Goal: Register for event/course

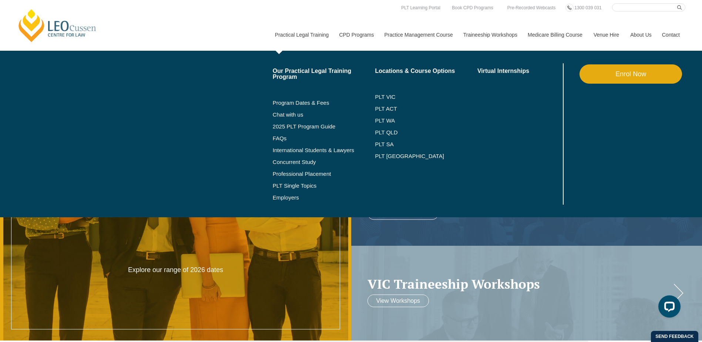
click at [387, 152] on li "PLT NSW" at bounding box center [426, 156] width 103 height 12
click at [385, 154] on link "PLT NSW" at bounding box center [426, 156] width 103 height 6
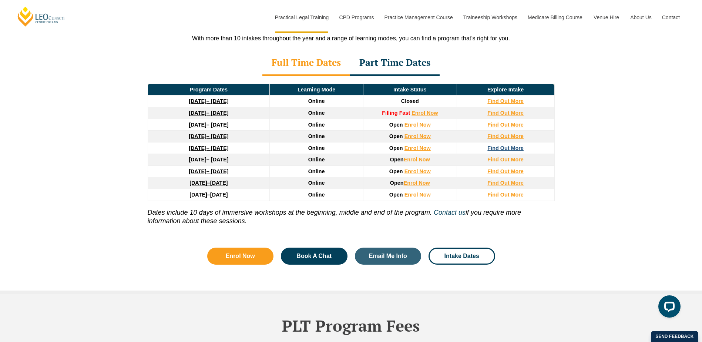
scroll to position [1022, 0]
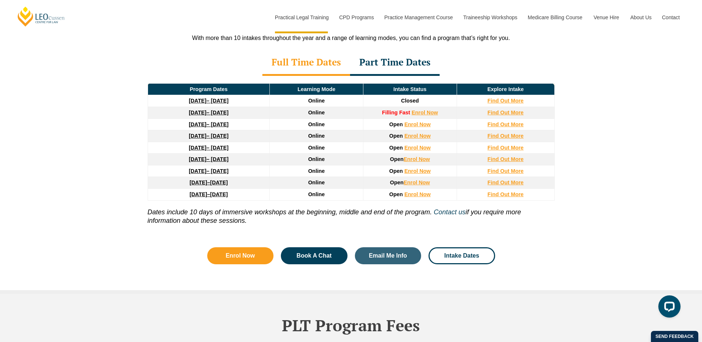
click at [564, 207] on div "Leo Cussen’s PLT Program Dates in NSW With more than 10 intakes throughout the …" at bounding box center [351, 122] width 702 height 342
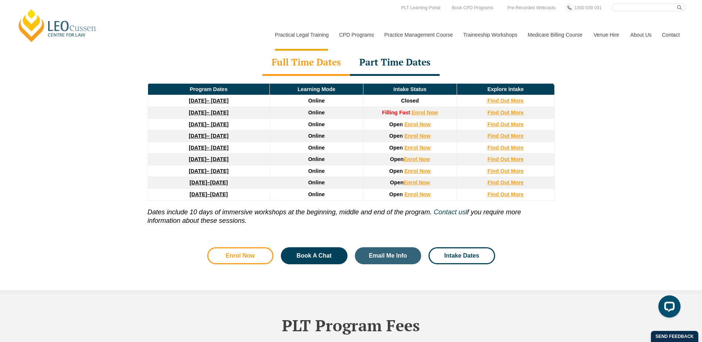
click at [238, 247] on link "Enrol Now" at bounding box center [240, 255] width 67 height 17
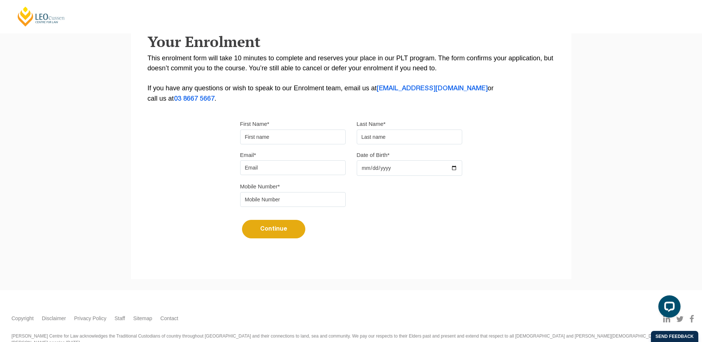
scroll to position [98, 0]
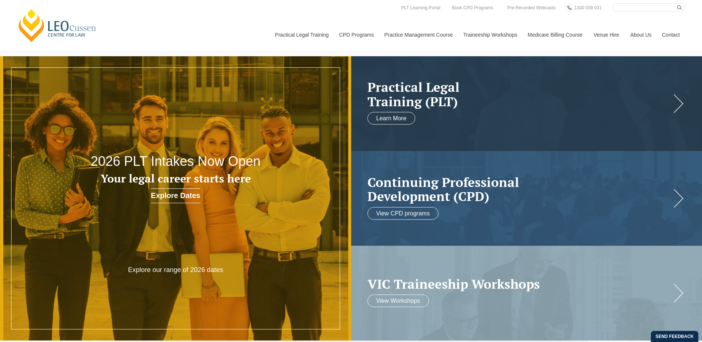
click at [674, 34] on link "Contact" at bounding box center [671, 35] width 29 height 32
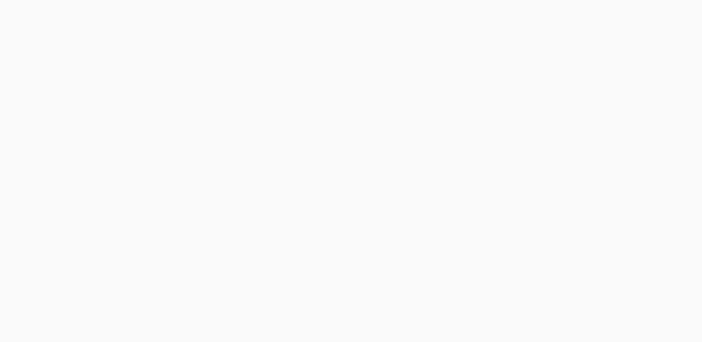
click at [541, 66] on link "Book Now" at bounding box center [520, 73] width 84 height 19
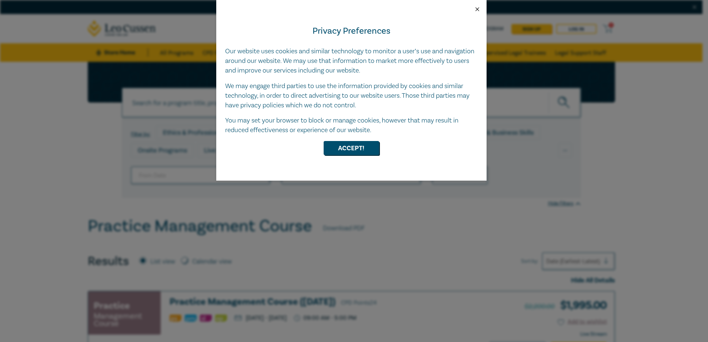
click at [476, 11] on button "Close" at bounding box center [477, 9] width 7 height 7
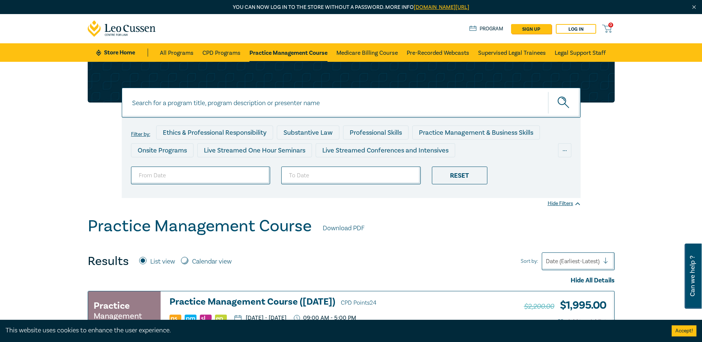
click at [135, 31] on icon at bounding box center [133, 29] width 6 height 6
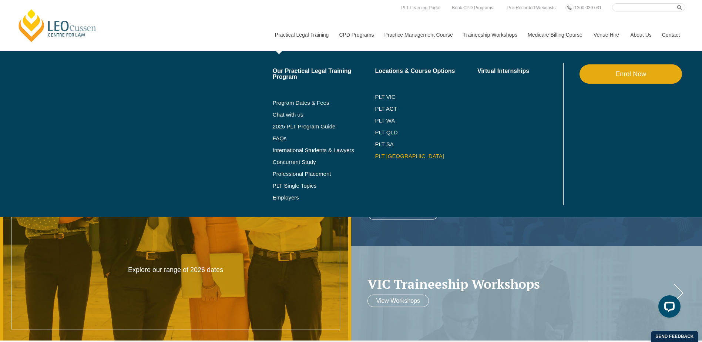
click at [388, 155] on link "PLT [GEOGRAPHIC_DATA]" at bounding box center [426, 156] width 103 height 6
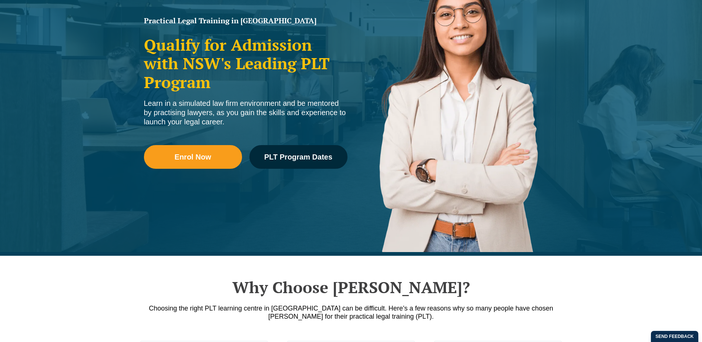
scroll to position [148, 0]
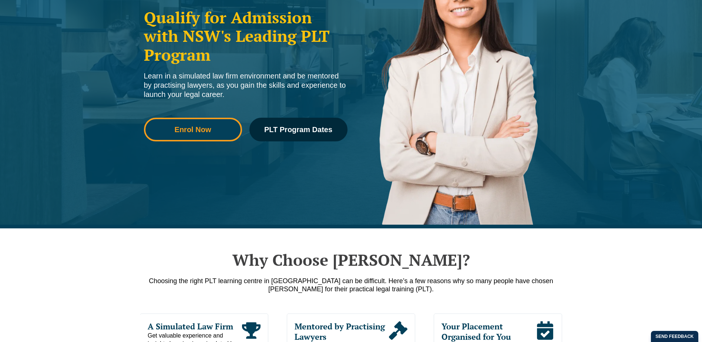
click at [215, 128] on span "Enrol Now" at bounding box center [193, 129] width 88 height 7
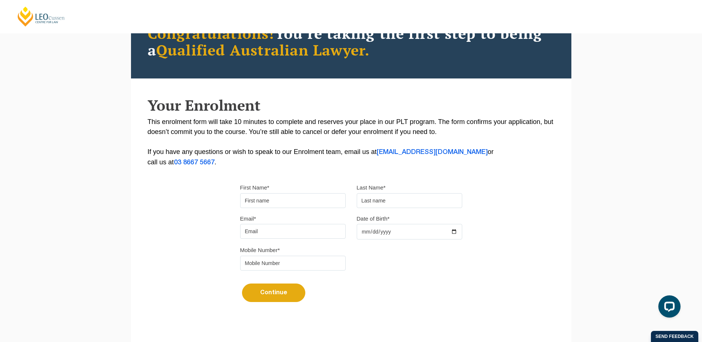
scroll to position [46, 0]
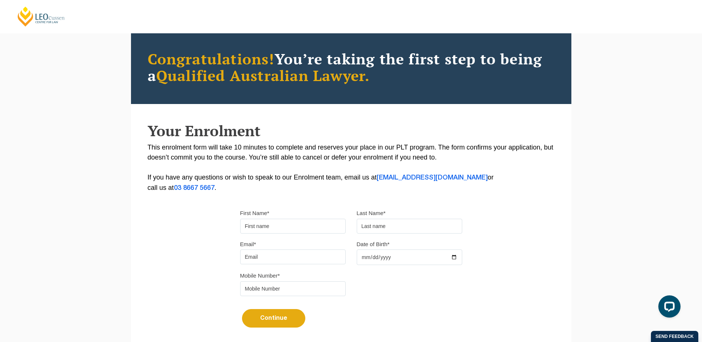
click at [278, 321] on button "Continue" at bounding box center [273, 318] width 63 height 19
